Goal: Information Seeking & Learning: Learn about a topic

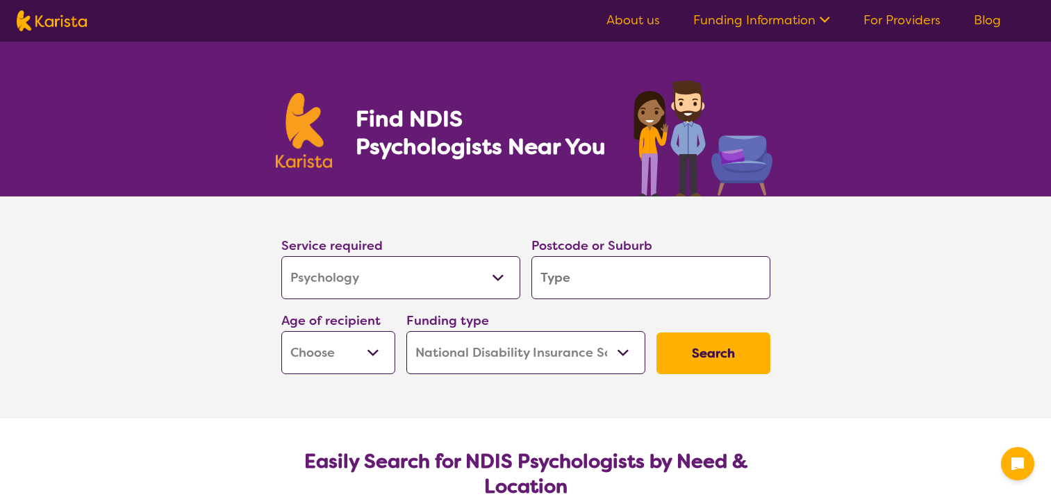
select select "Psychology"
select select "NDIS"
select select "Psychology"
select select "NDIS"
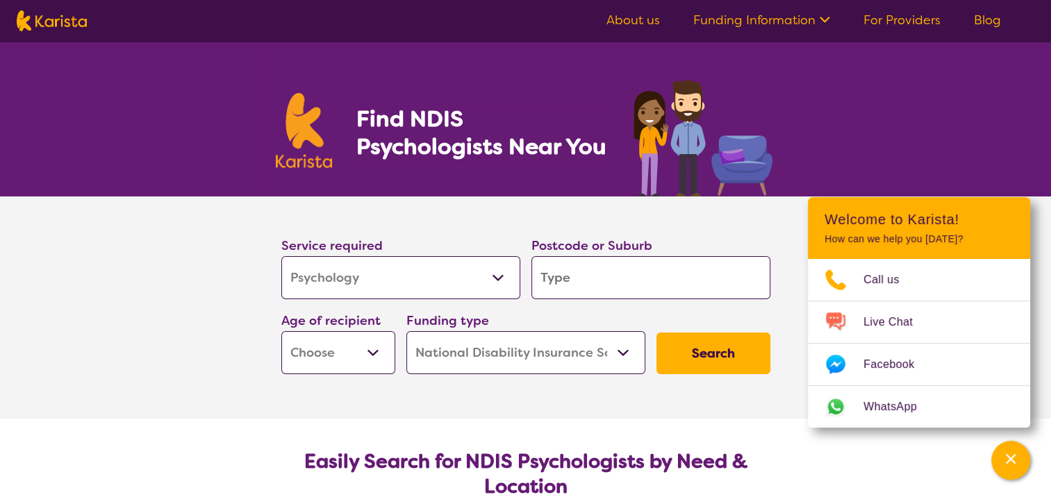
click at [644, 281] on input "search" at bounding box center [650, 277] width 239 height 43
type input "2"
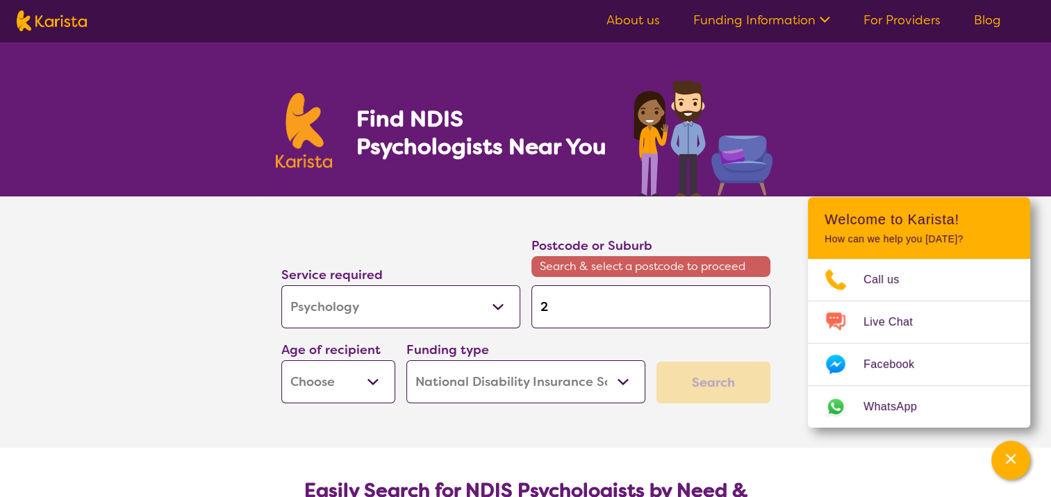
type input "25"
type input "257"
type input "2573"
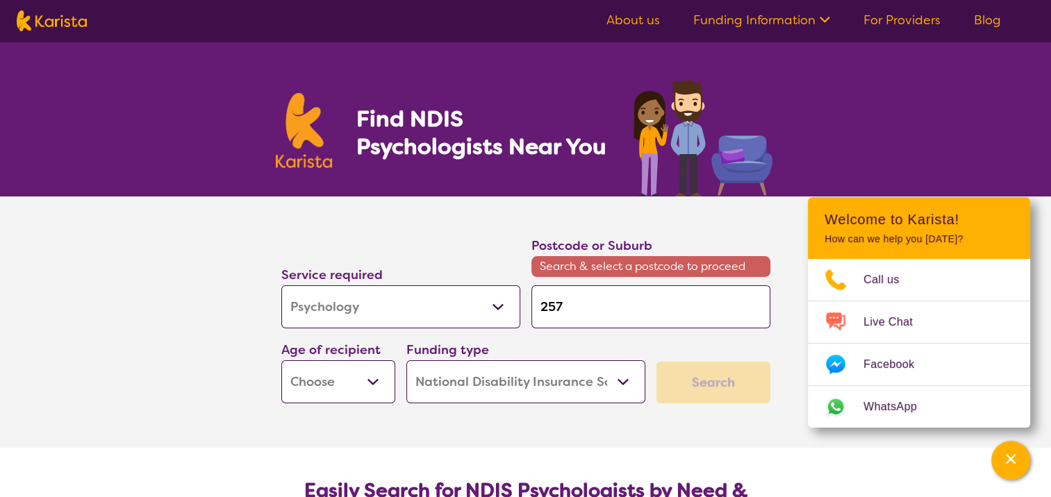
type input "2573"
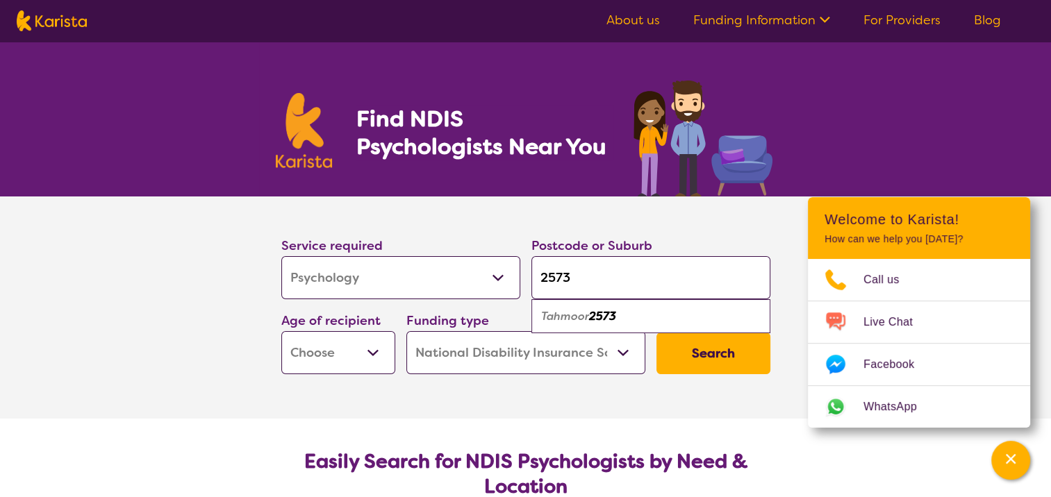
type input "2573"
click at [638, 320] on div "Tahmoor 2573" at bounding box center [650, 317] width 225 height 26
click at [375, 354] on select "Early Childhood - 0 to 9 Child - 10 to 11 Adolescent - 12 to 17 Adult - 18 to 6…" at bounding box center [338, 352] width 114 height 43
select select "AS"
click at [281, 331] on select "Early Childhood - 0 to 9 Child - 10 to 11 Adolescent - 12 to 17 Adult - 18 to 6…" at bounding box center [338, 352] width 114 height 43
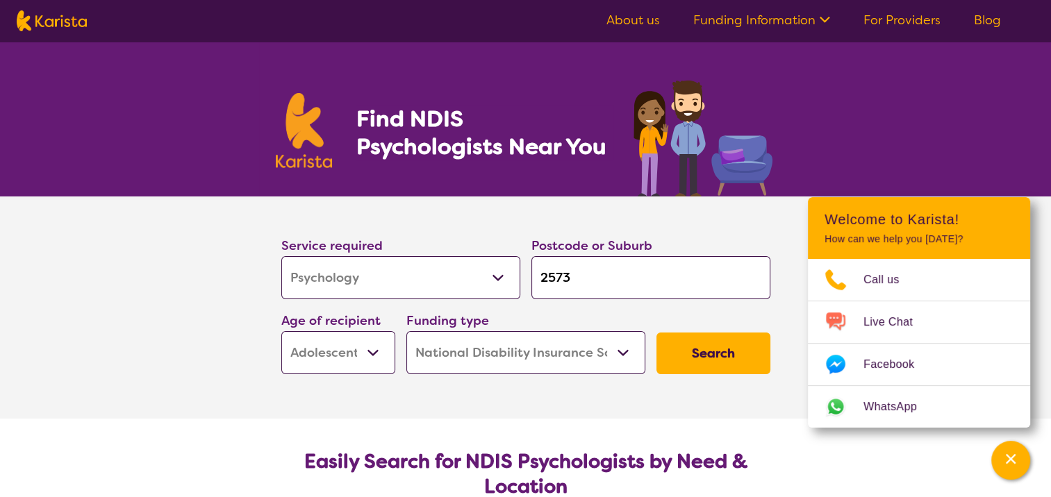
select select "AS"
click at [481, 358] on select "Home Care Package (HCP) National Disability Insurance Scheme (NDIS) I don't know" at bounding box center [525, 352] width 239 height 43
select select "i-don-t-know"
click at [406, 331] on select "Home Care Package (HCP) National Disability Insurance Scheme (NDIS) I don't know" at bounding box center [525, 352] width 239 height 43
select select "i-don-t-know"
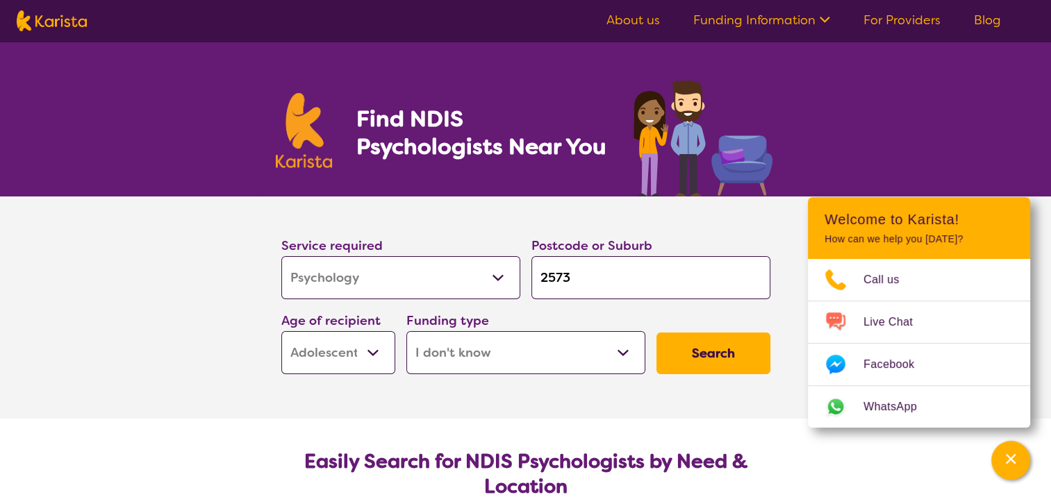
click at [717, 350] on button "Search" at bounding box center [713, 354] width 114 height 42
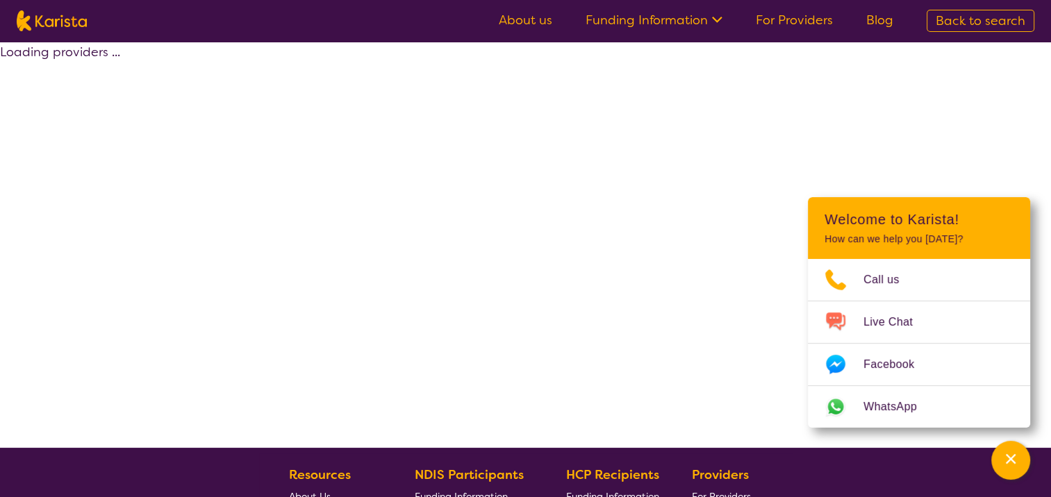
select select "Psychology"
select select "AS"
